Goal: Task Accomplishment & Management: Use online tool/utility

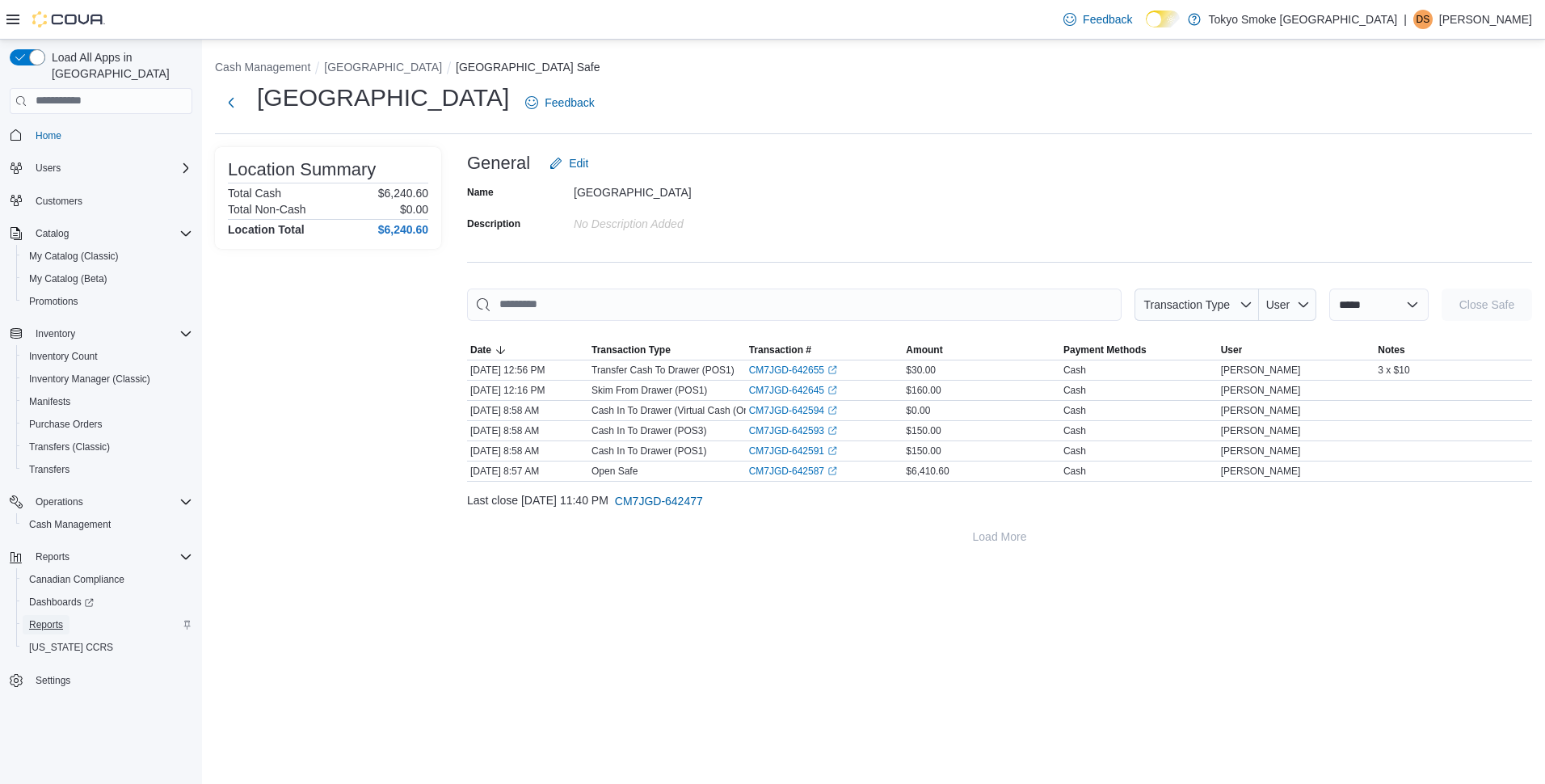
click at [44, 618] on span "Reports" at bounding box center [46, 625] width 34 height 13
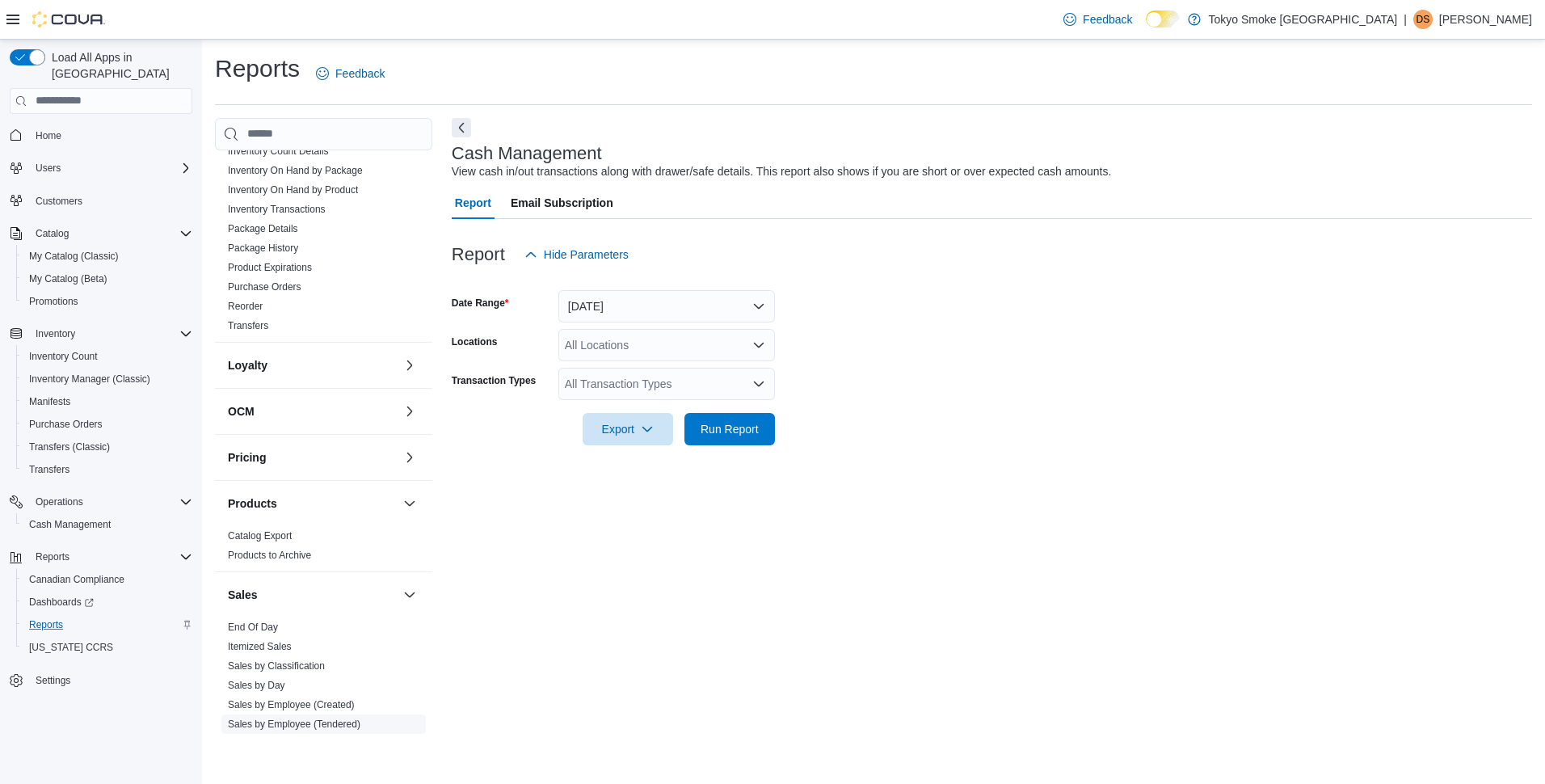
scroll to position [566, 0]
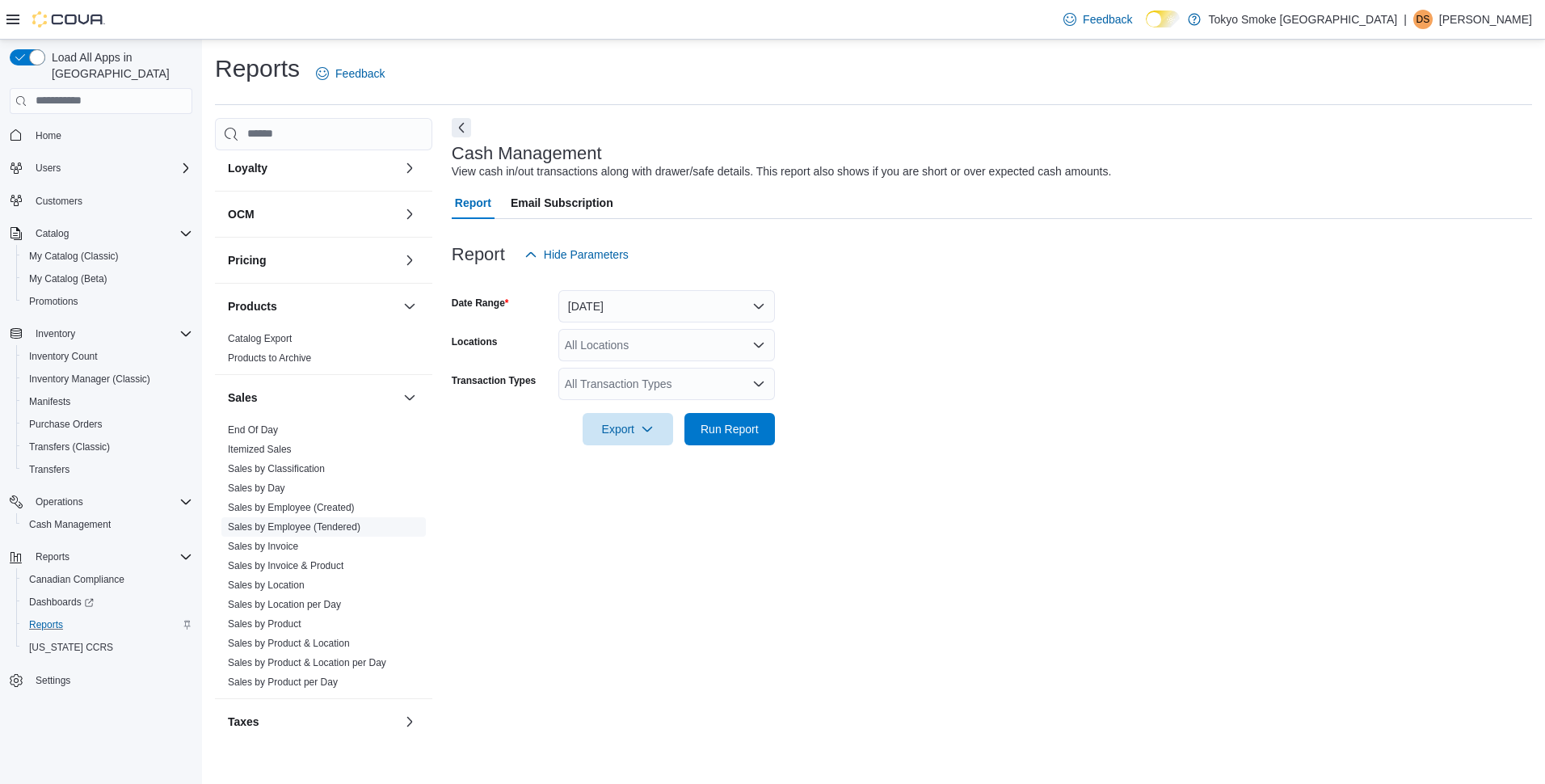
click at [296, 527] on link "Sales by Employee (Tendered)" at bounding box center [294, 527] width 133 height 11
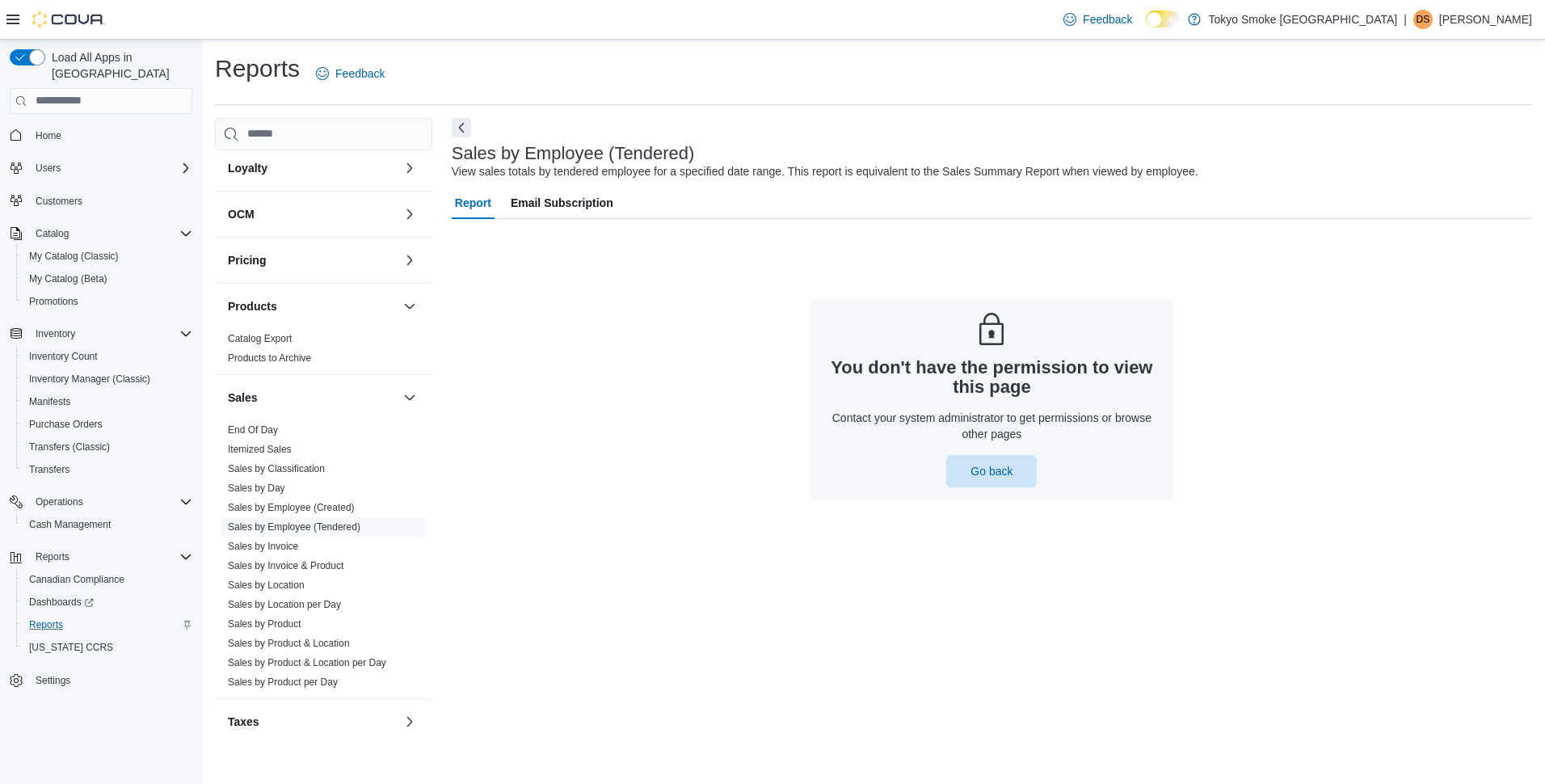
click at [266, 529] on link "Sales by Employee (Tendered)" at bounding box center [294, 527] width 133 height 11
click at [313, 527] on link "Sales by Employee (Tendered)" at bounding box center [294, 527] width 133 height 11
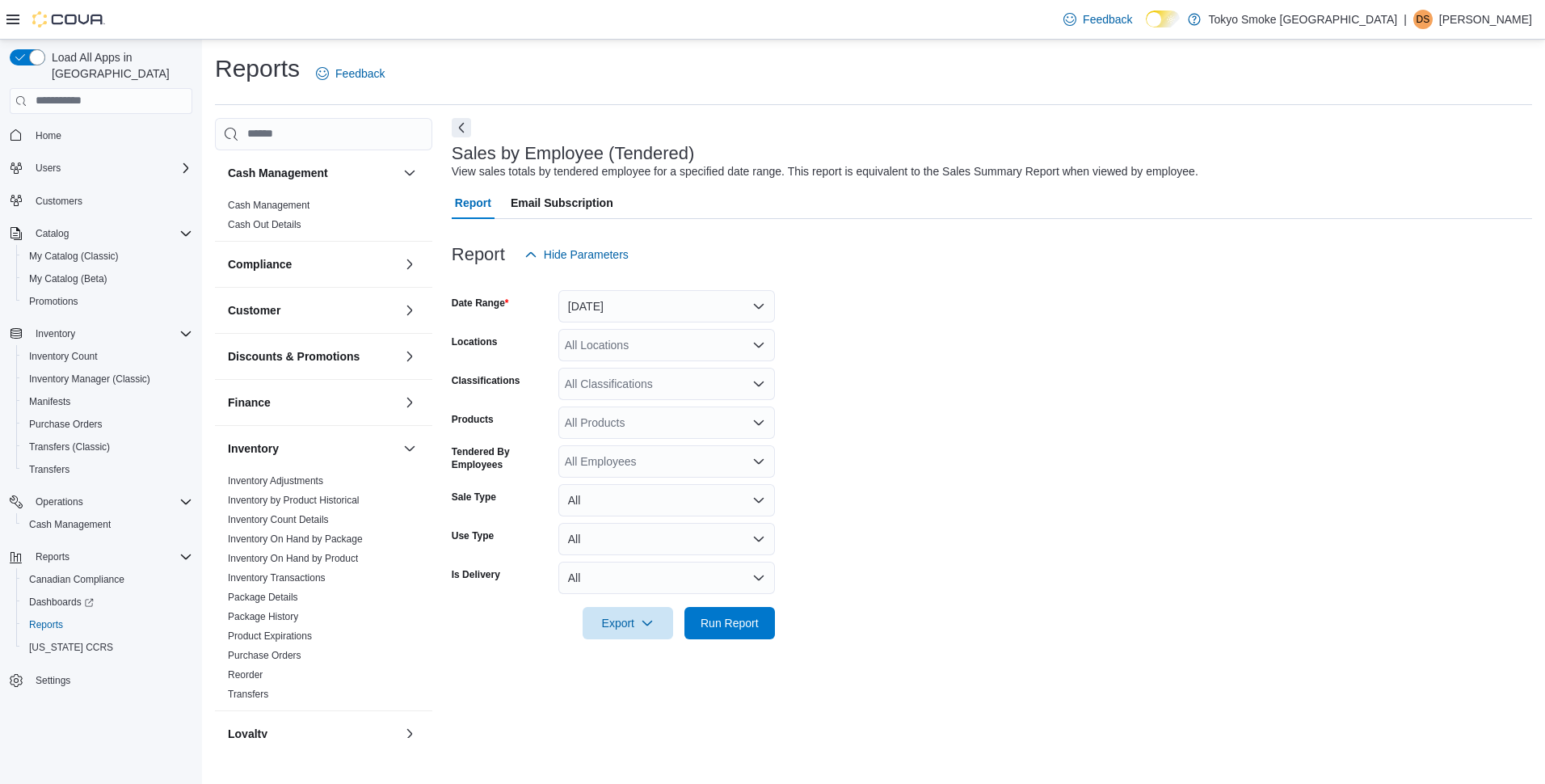
click at [645, 279] on div at bounding box center [992, 280] width 1080 height 19
click at [655, 298] on button "Yesterday" at bounding box center [667, 306] width 217 height 32
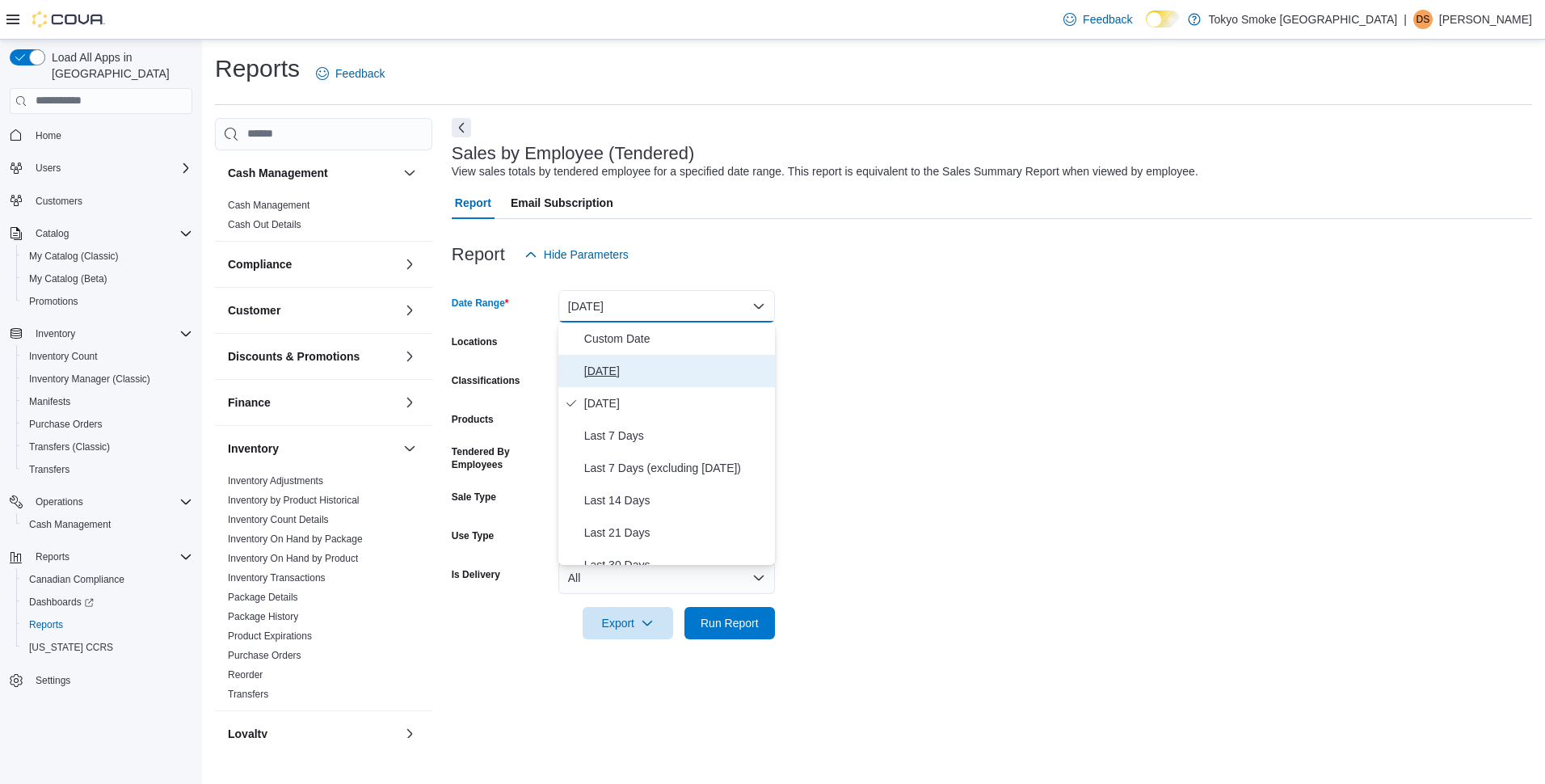
click at [617, 373] on span "[DATE]" at bounding box center [677, 371] width 184 height 19
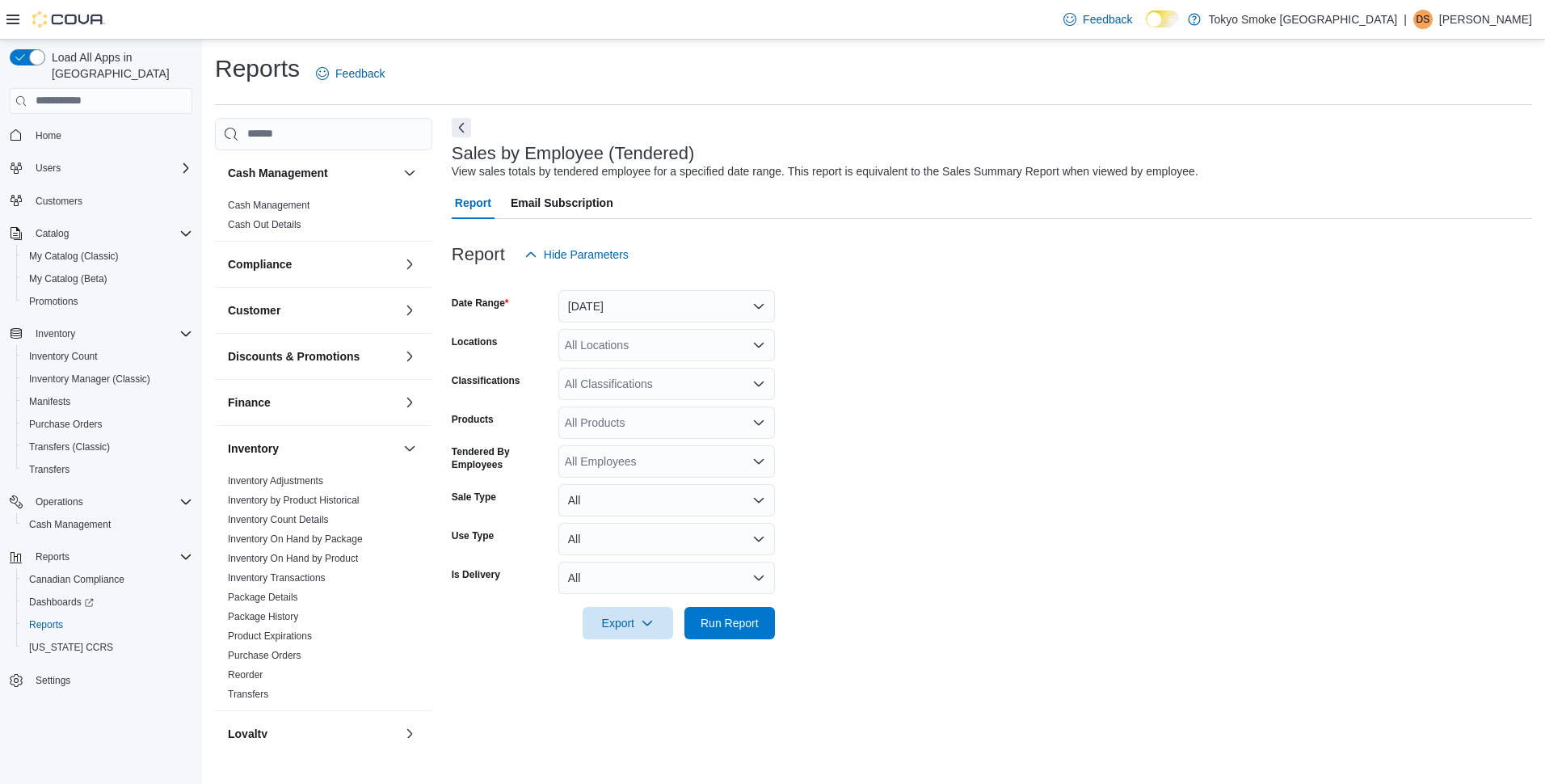
click at [624, 330] on div "All Locations" at bounding box center [667, 345] width 217 height 32
type input "***"
click at [647, 376] on span "[GEOGRAPHIC_DATA]" at bounding box center [661, 373] width 118 height 16
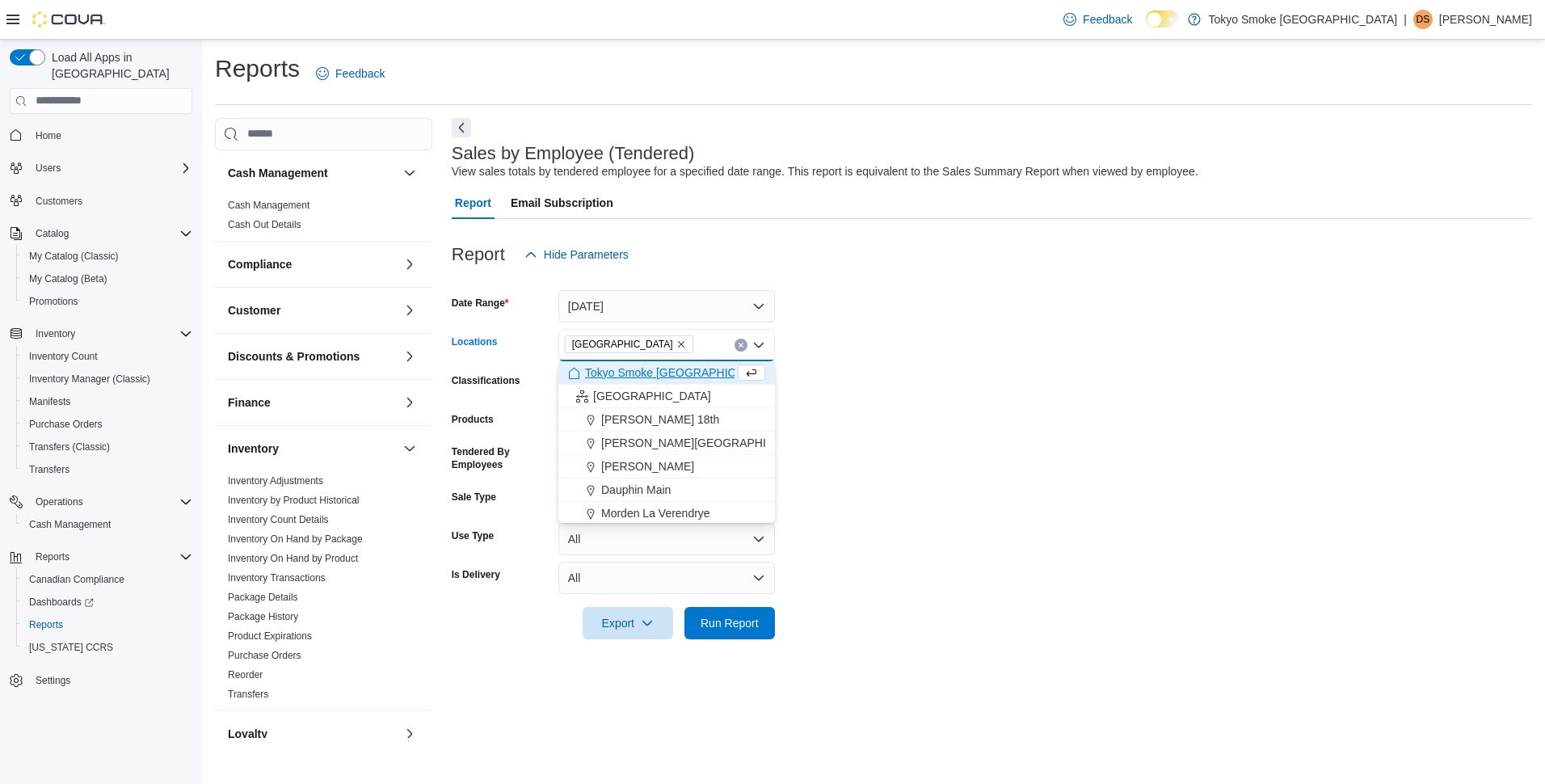
click at [901, 327] on form "Date Range Today Locations North Bay Lakeshore Combo box. Selected. North Bay L…" at bounding box center [992, 455] width 1080 height 369
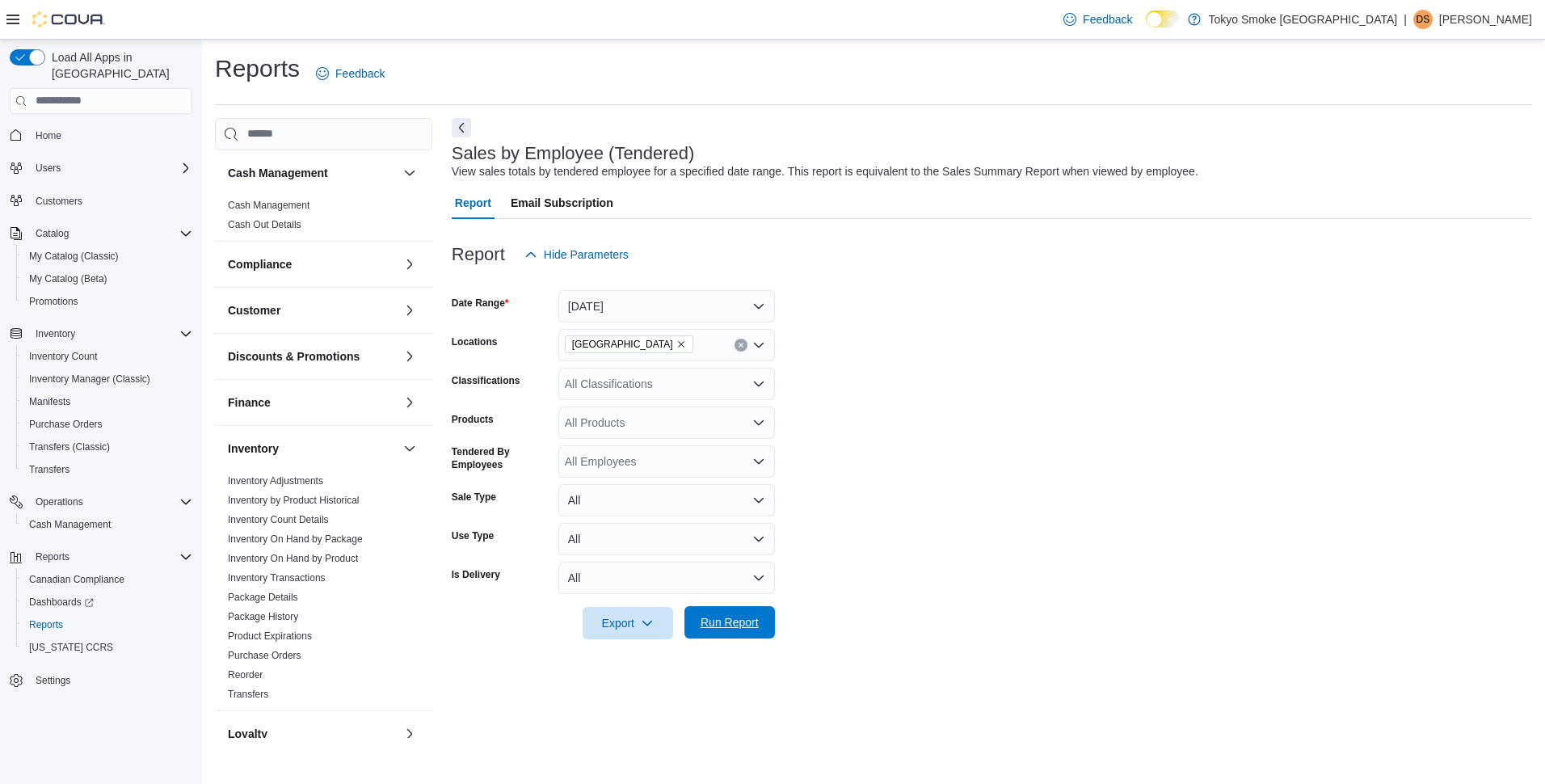
click at [728, 631] on span "Run Report" at bounding box center [730, 622] width 71 height 32
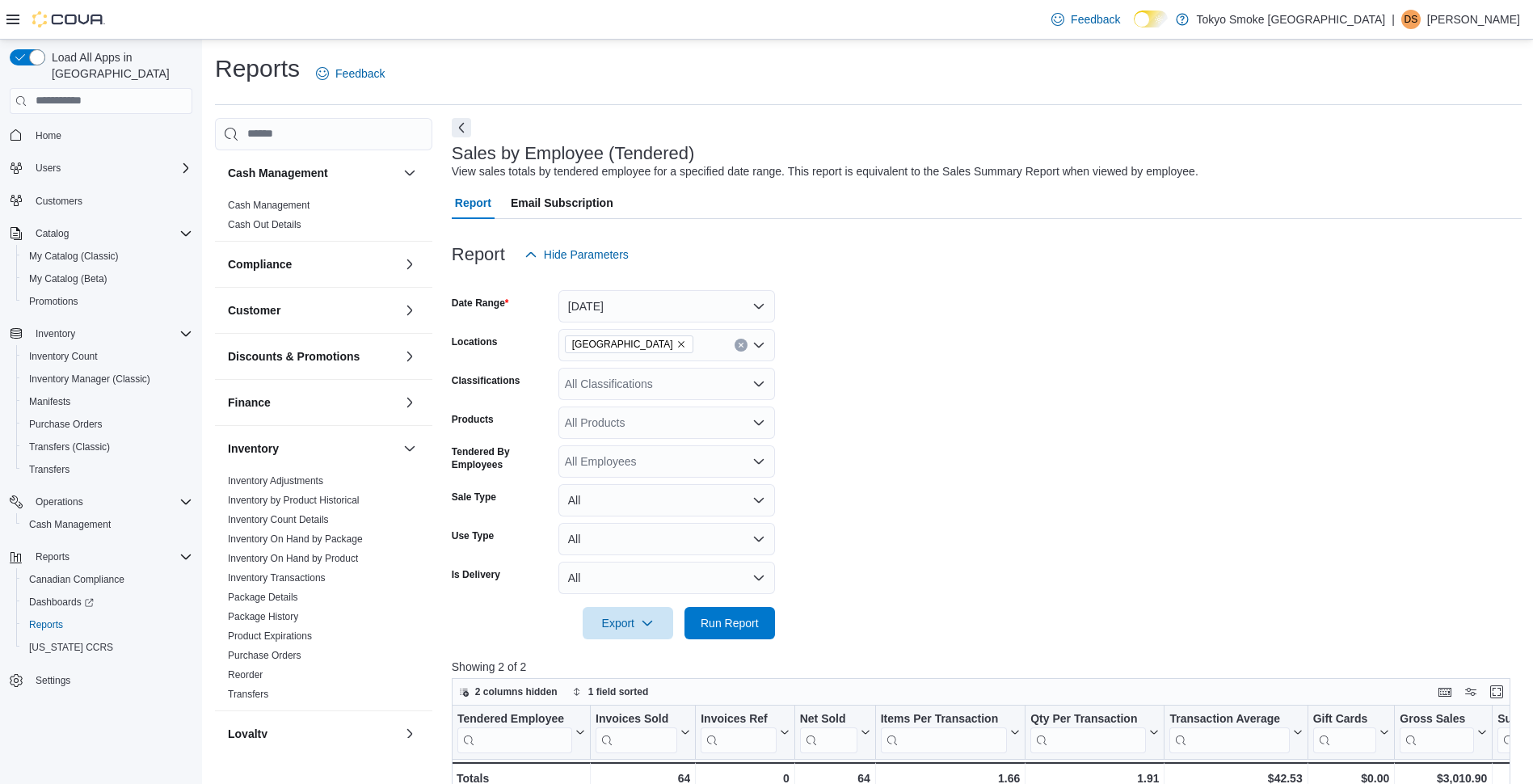
scroll to position [81, 0]
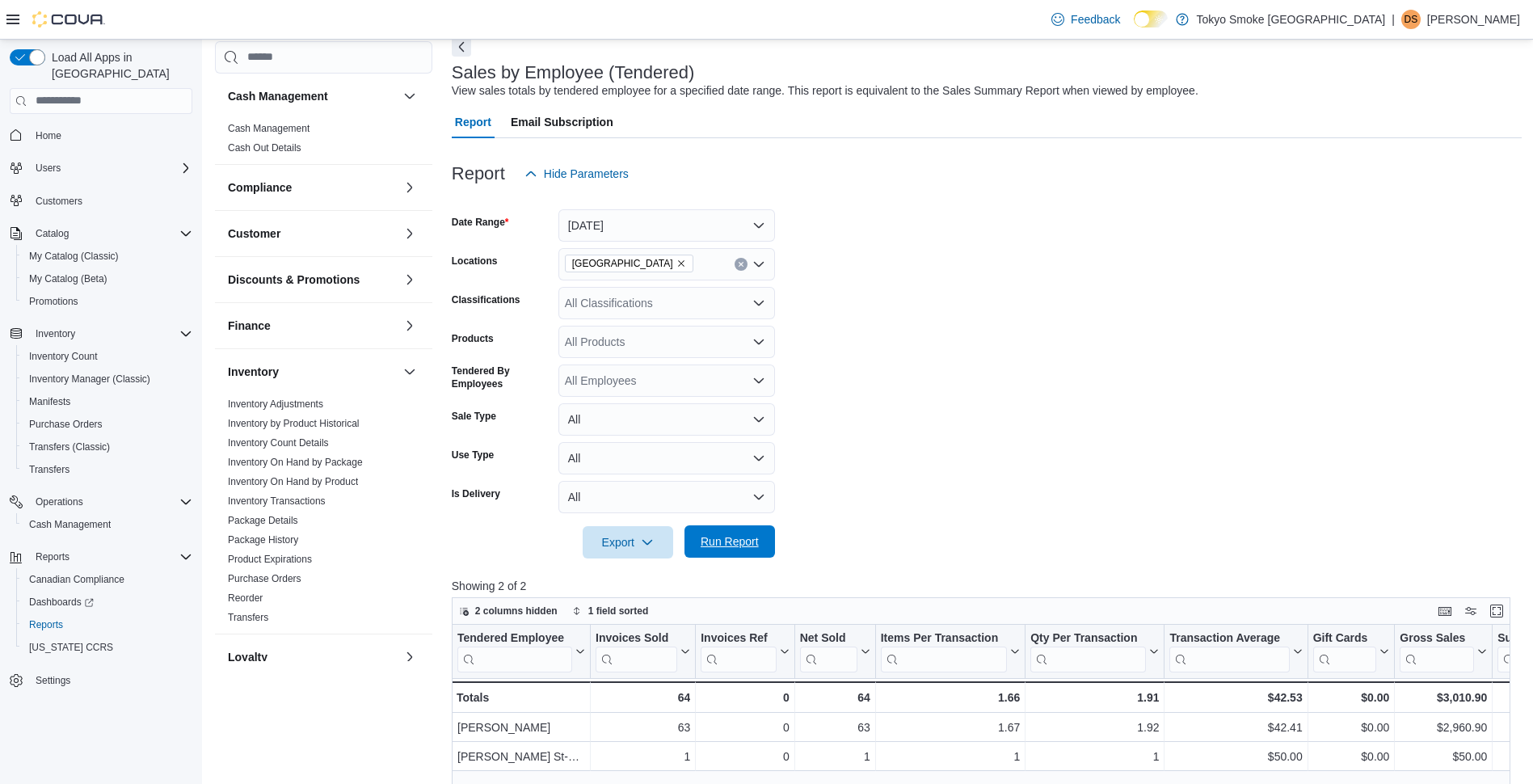
click at [727, 539] on span "Run Report" at bounding box center [730, 542] width 58 height 16
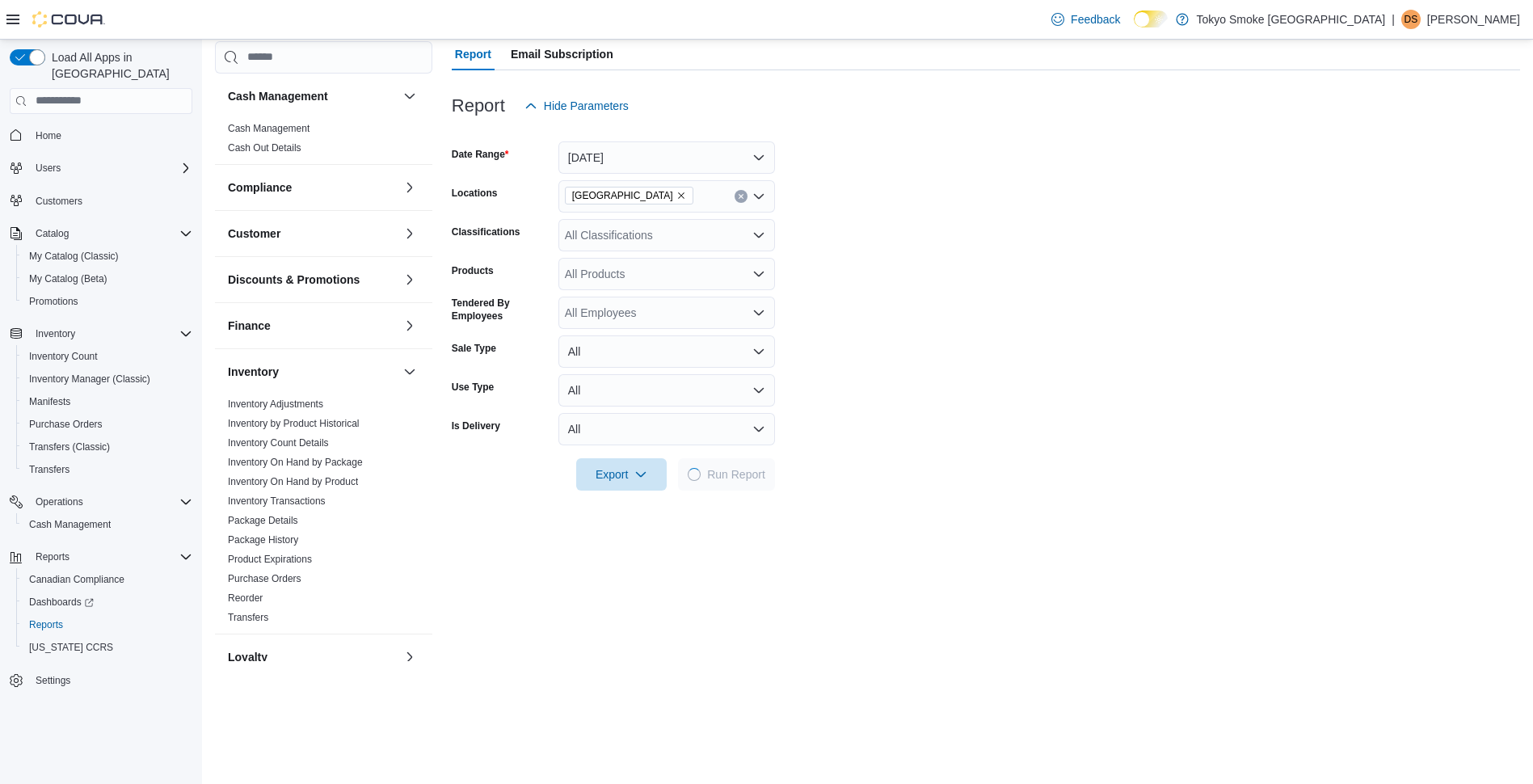
scroll to position [242, 0]
